Goal: Communication & Community: Answer question/provide support

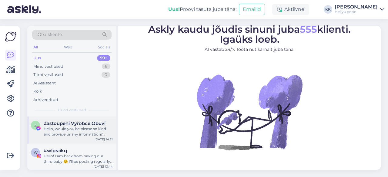
click at [74, 126] on div "Hello, would you be please so kind and provide us any information? Thank you!" at bounding box center [78, 131] width 69 height 11
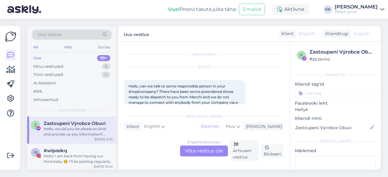
scroll to position [99, 0]
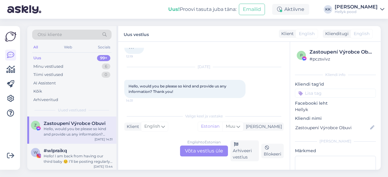
click at [199, 148] on div "English to Estonian Võta vestlus üle" at bounding box center [204, 151] width 48 height 11
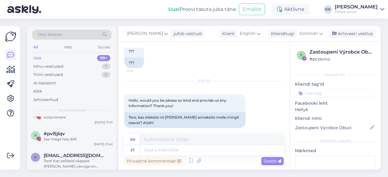
scroll to position [91, 0]
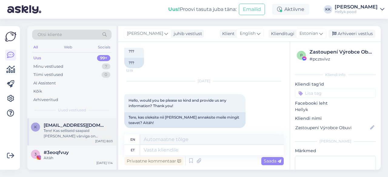
click at [66, 130] on div "Tere! Kas selliseid saapaid [PERSON_NAME] värviga on tulemas?" at bounding box center [78, 133] width 69 height 11
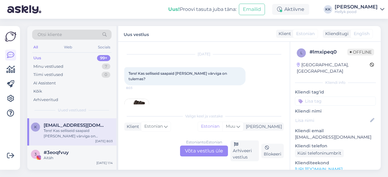
scroll to position [33, 0]
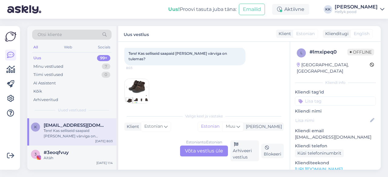
click at [200, 152] on div "Estonian to Estonian Võta vestlus üle" at bounding box center [204, 151] width 48 height 11
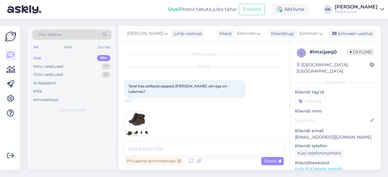
scroll to position [0, 0]
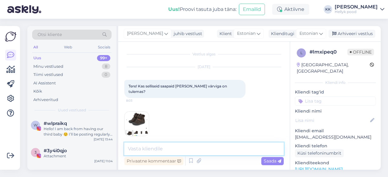
click at [134, 150] on textarea at bounding box center [203, 149] width 159 height 13
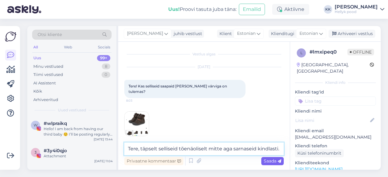
type textarea "Tere, täpselt selliseid tõenäoliselt mitte aga sarnaseid kindlasti."
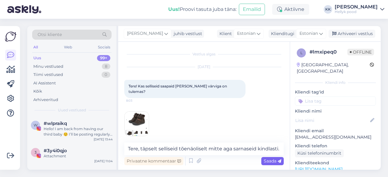
click at [267, 159] on span "Saada" at bounding box center [272, 160] width 18 height 5
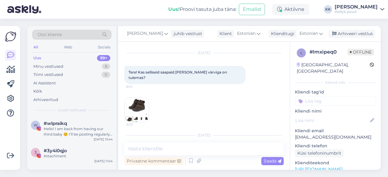
scroll to position [44, 0]
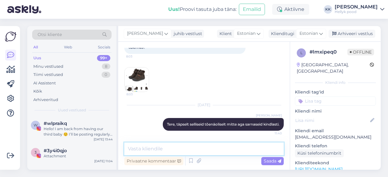
click at [151, 149] on textarea at bounding box center [203, 149] width 159 height 13
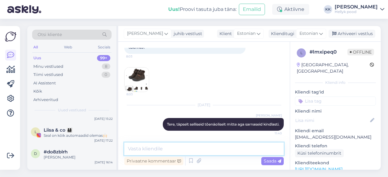
scroll to position [182, 0]
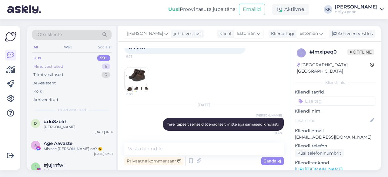
click at [55, 65] on div "Minu vestlused" at bounding box center [48, 67] width 30 height 6
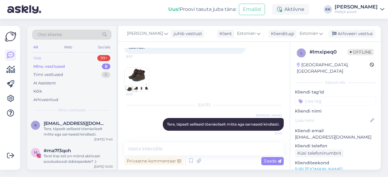
click at [36, 58] on div "Uus" at bounding box center [37, 58] width 8 height 6
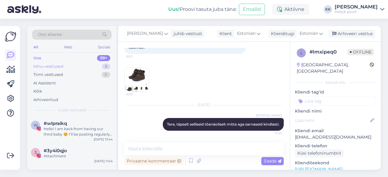
click at [58, 66] on div "Minu vestlused" at bounding box center [48, 67] width 30 height 6
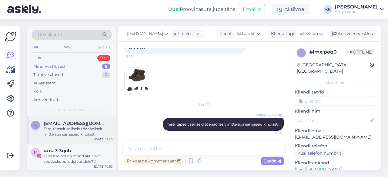
scroll to position [30, 0]
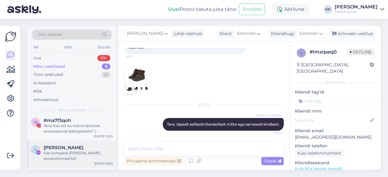
click at [58, 152] on div "Kas kohapeal [PERSON_NAME] soodushinnad ka?" at bounding box center [78, 155] width 69 height 11
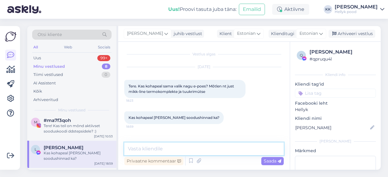
click at [148, 150] on textarea at bounding box center [203, 149] width 159 height 13
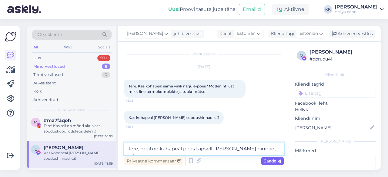
type textarea "Tere, meil on kahapeal poes täpselt [PERSON_NAME] hinnad, mis e-poes."
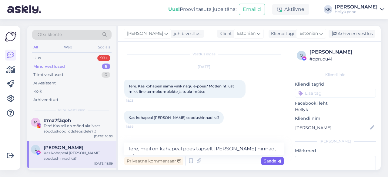
click at [268, 161] on span "Saada" at bounding box center [272, 160] width 18 height 5
click at [300, 157] on icon at bounding box center [301, 158] width 13 height 8
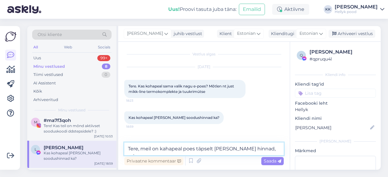
drag, startPoint x: 279, startPoint y: 149, endPoint x: 117, endPoint y: 146, distance: 161.7
click at [117, 146] on div "Otsi kliente All Web Socials Uus 99+ Minu vestlused 8 Tiimi vestlused 0 AI Assi…" at bounding box center [203, 98] width 353 height 144
